Goal: Transaction & Acquisition: Obtain resource

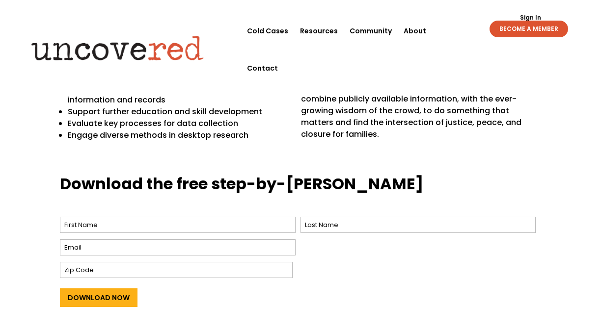
scroll to position [324, 0]
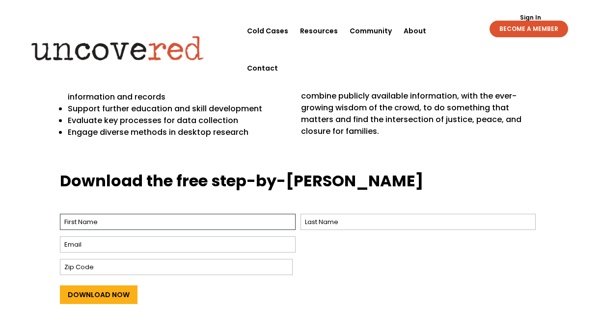
click at [94, 214] on input "First" at bounding box center [177, 222] width 235 height 16
type input "Vatine"
click at [117, 237] on input "Email *" at bounding box center [178, 245] width 236 height 16
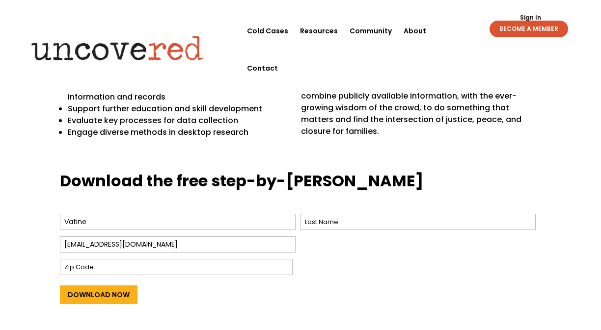
type input "[EMAIL_ADDRESS][DOMAIN_NAME]"
click at [229, 259] on input "Zip Code" at bounding box center [176, 267] width 233 height 16
type input "300001"
click at [397, 214] on input "Last" at bounding box center [417, 222] width 235 height 16
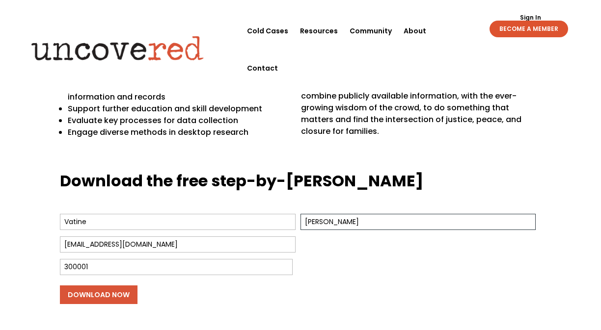
type input "[PERSON_NAME]"
click at [92, 286] on input "Download Now" at bounding box center [99, 295] width 78 height 19
click at [102, 286] on input "Download Now" at bounding box center [99, 295] width 78 height 19
click at [87, 286] on input "Download Now" at bounding box center [99, 295] width 78 height 19
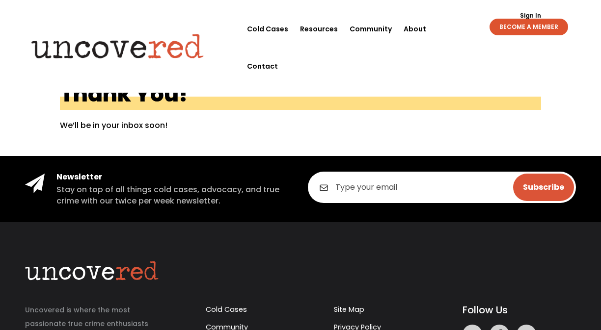
click at [526, 13] on link "Sign In" at bounding box center [530, 16] width 32 height 6
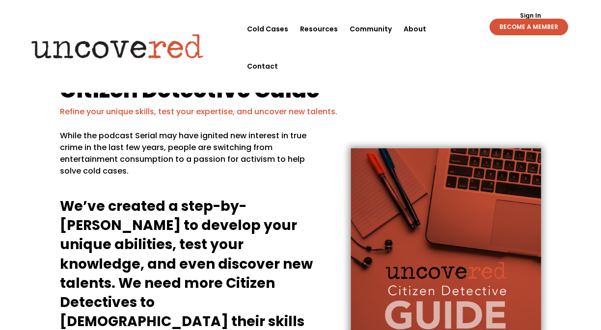
click at [519, 30] on link "BECOME A MEMBER" at bounding box center [528, 27] width 79 height 17
